Goal: Check status: Check status

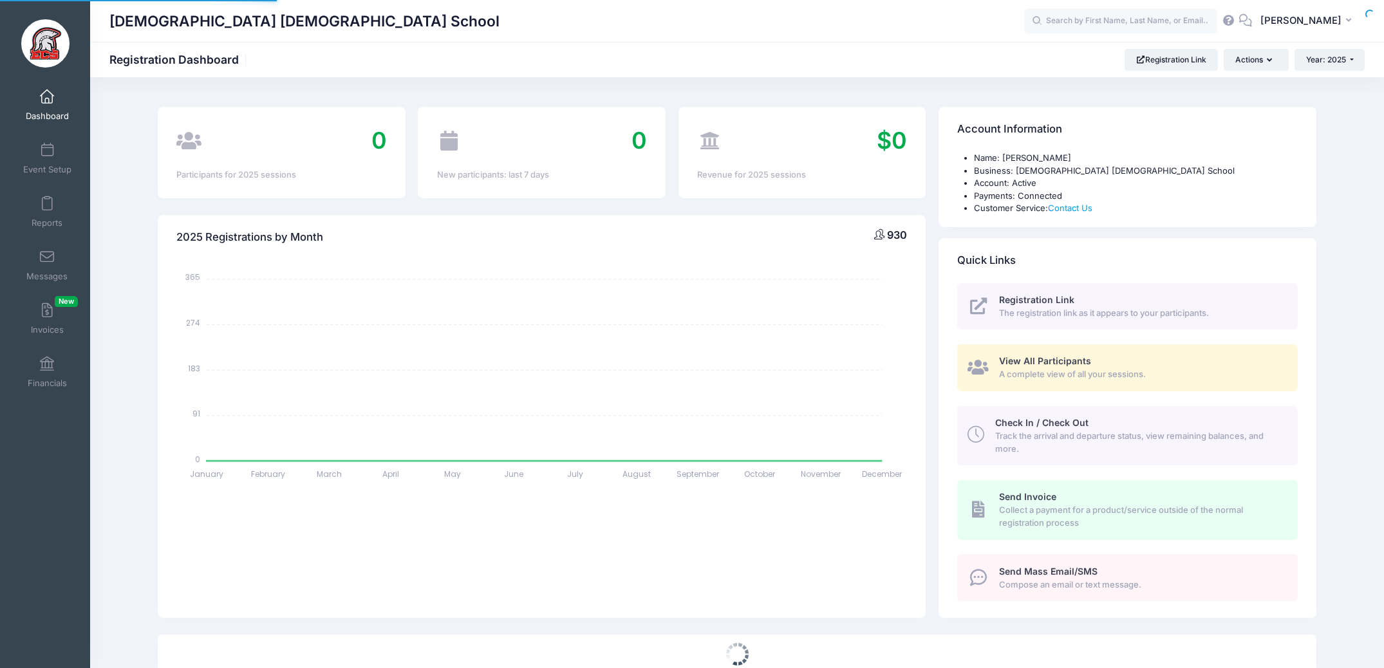
select select
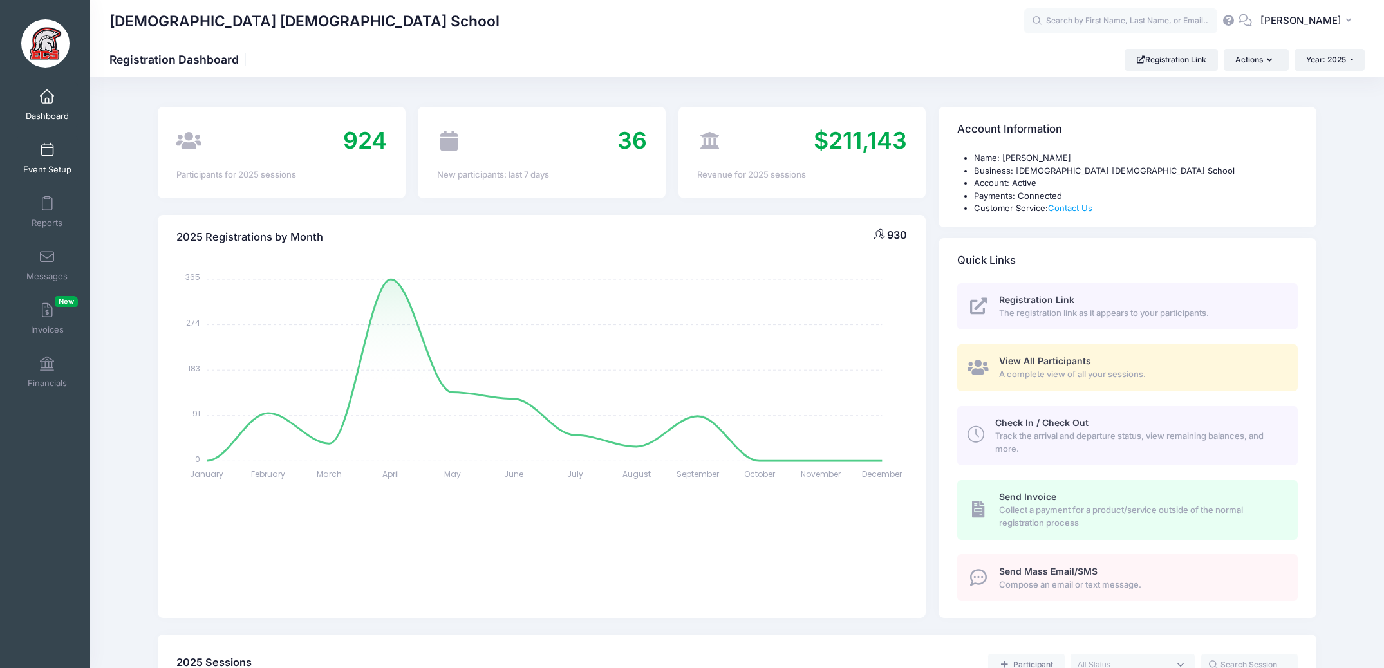
click at [47, 155] on span at bounding box center [47, 151] width 0 height 14
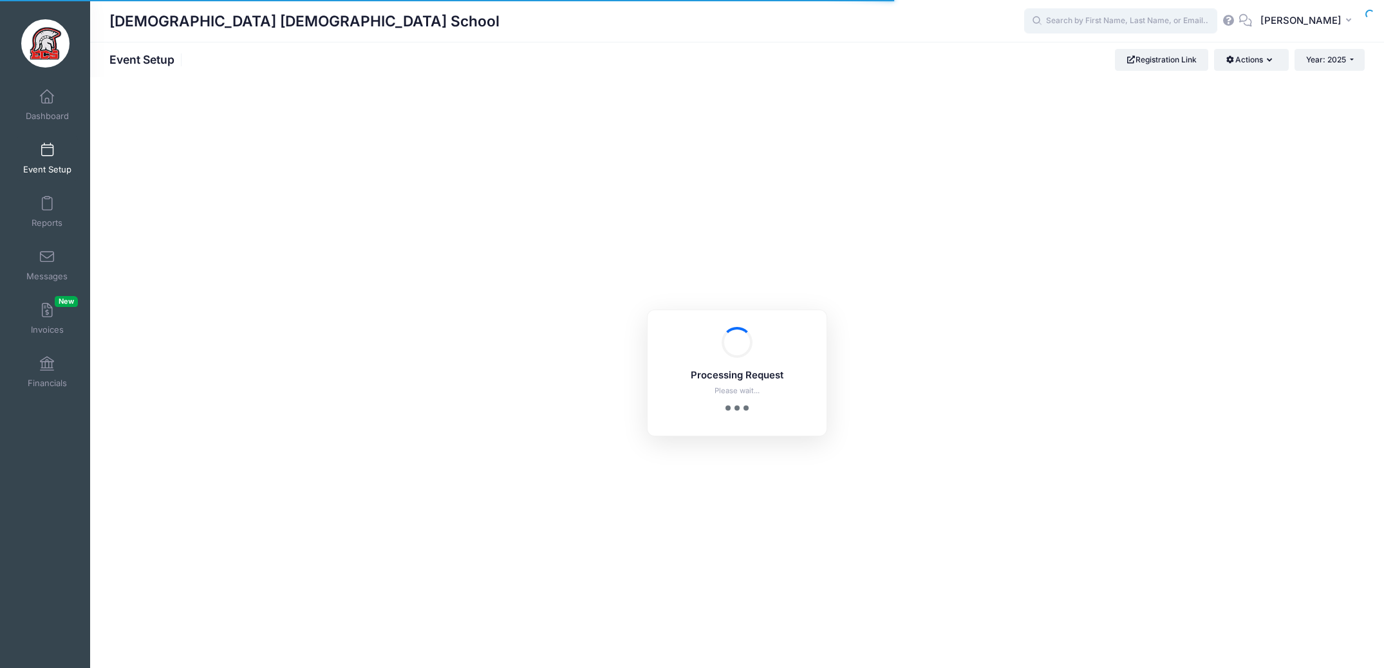
click at [1099, 21] on input "text" at bounding box center [1120, 21] width 193 height 26
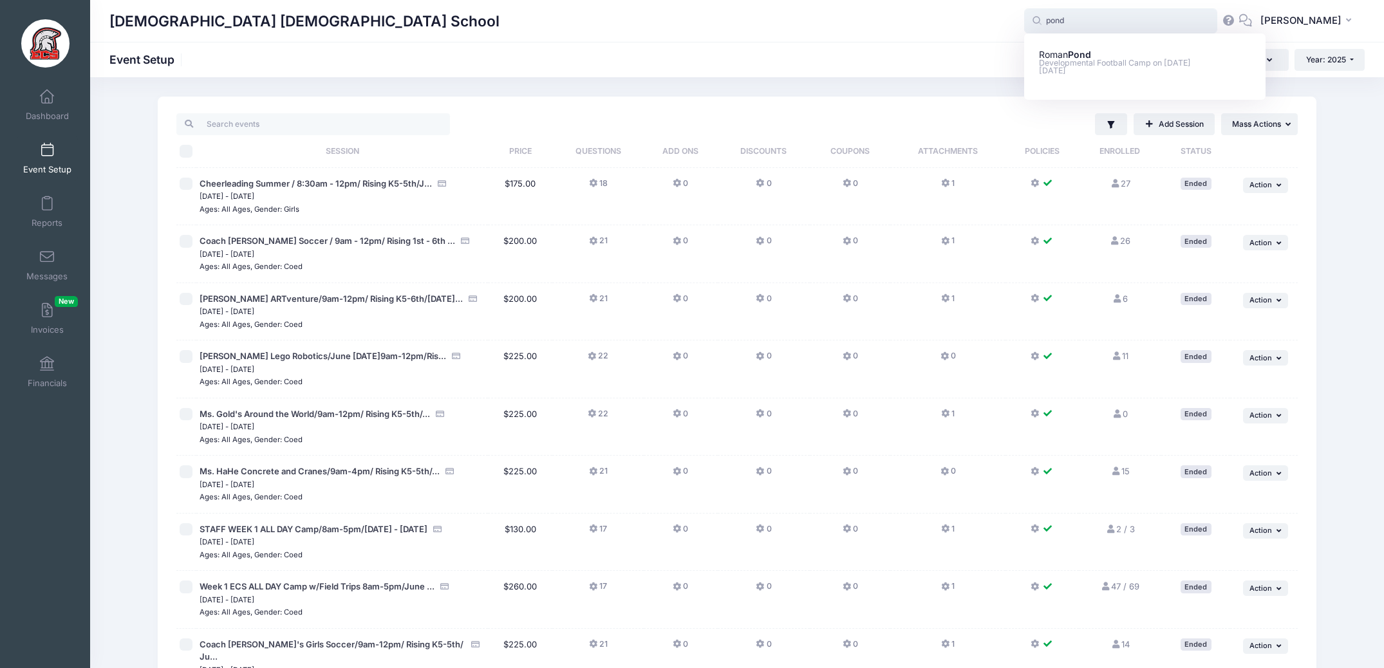
click at [1098, 73] on p "Sep-04, 2025" at bounding box center [1145, 71] width 212 height 12
type input "Roman Pond (Developmental Football Camp, Oct-01, 2025)"
